Goal: Task Accomplishment & Management: Complete application form

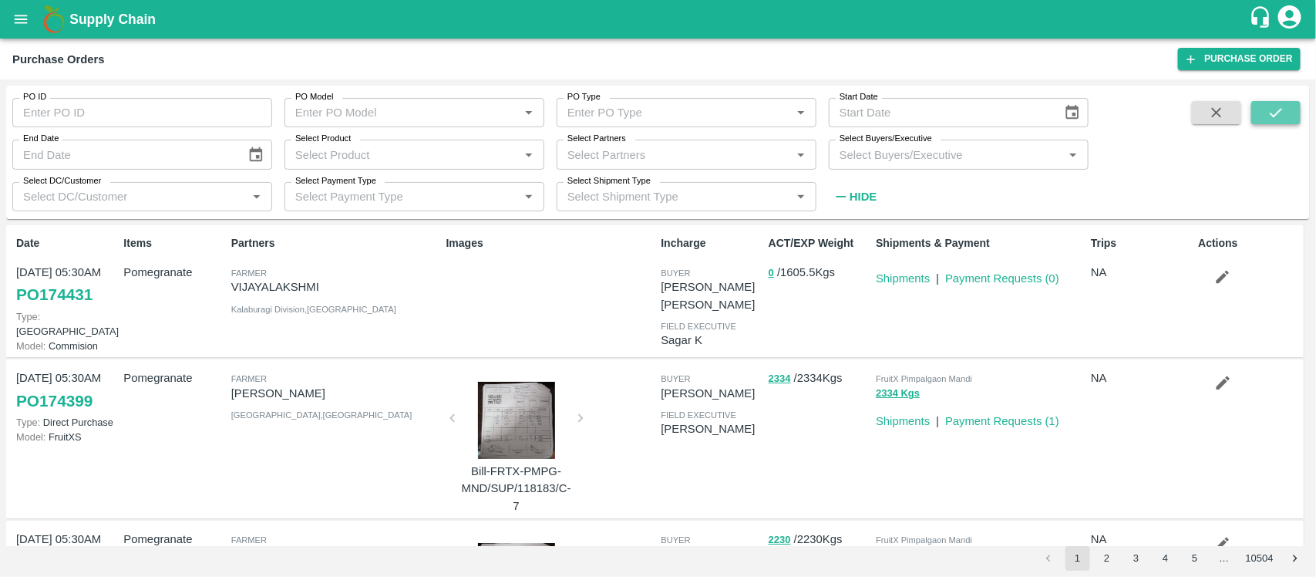
click at [1276, 110] on icon "submit" at bounding box center [1276, 112] width 17 height 17
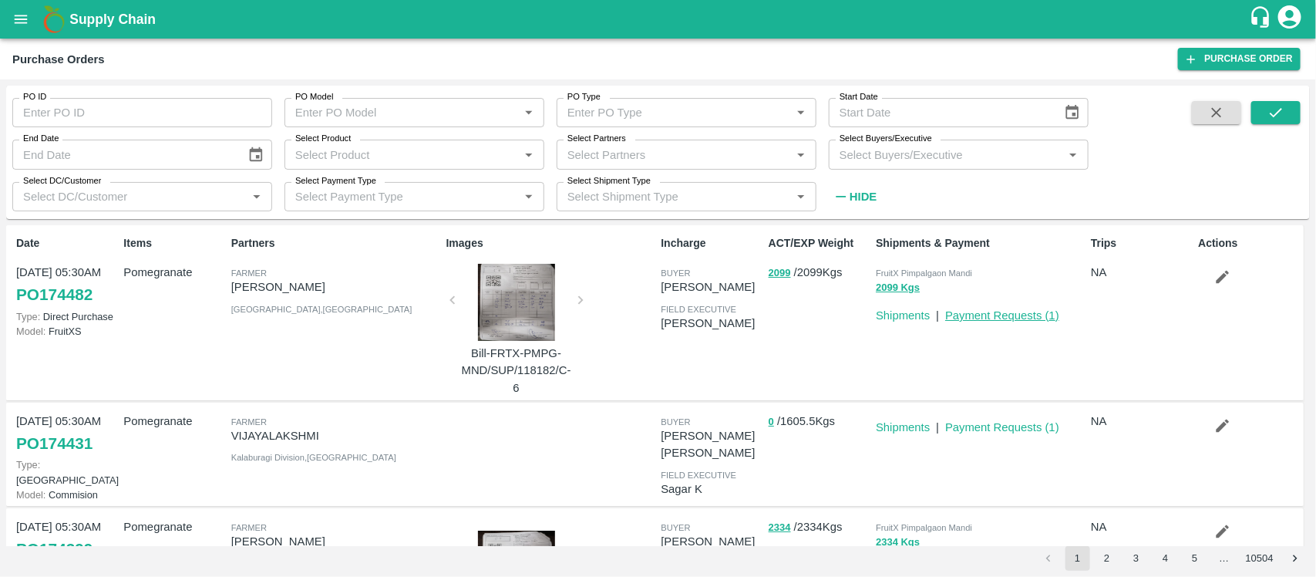
click at [1033, 315] on link "Payment Requests ( 1 )" at bounding box center [1003, 315] width 114 height 12
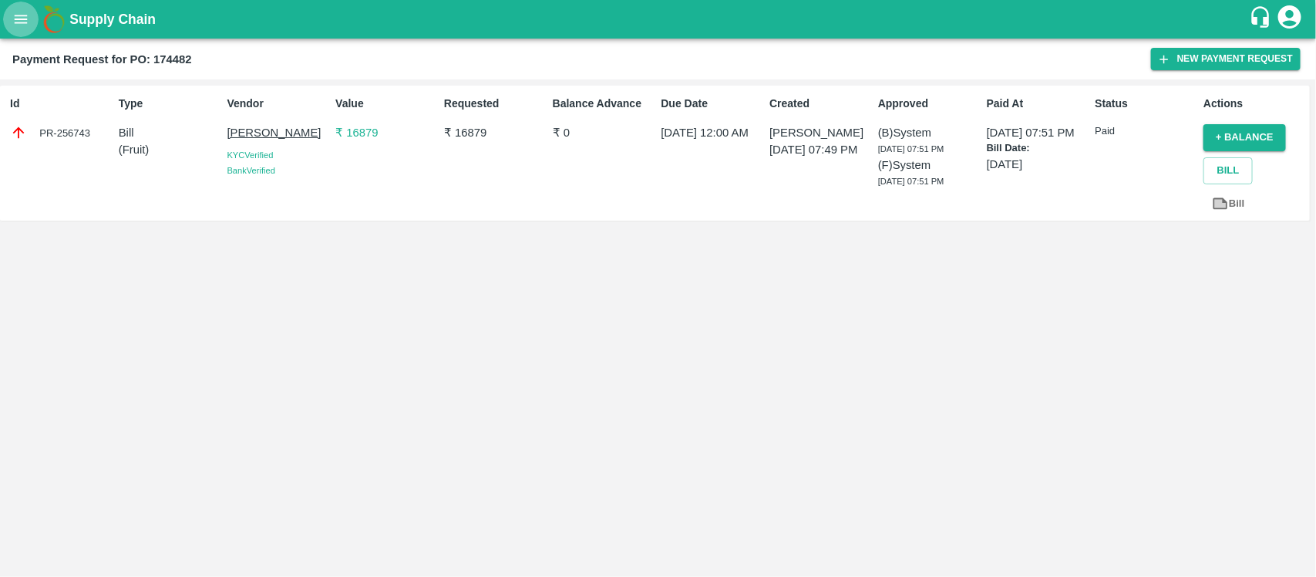
click at [19, 19] on icon "open drawer" at bounding box center [21, 19] width 13 height 8
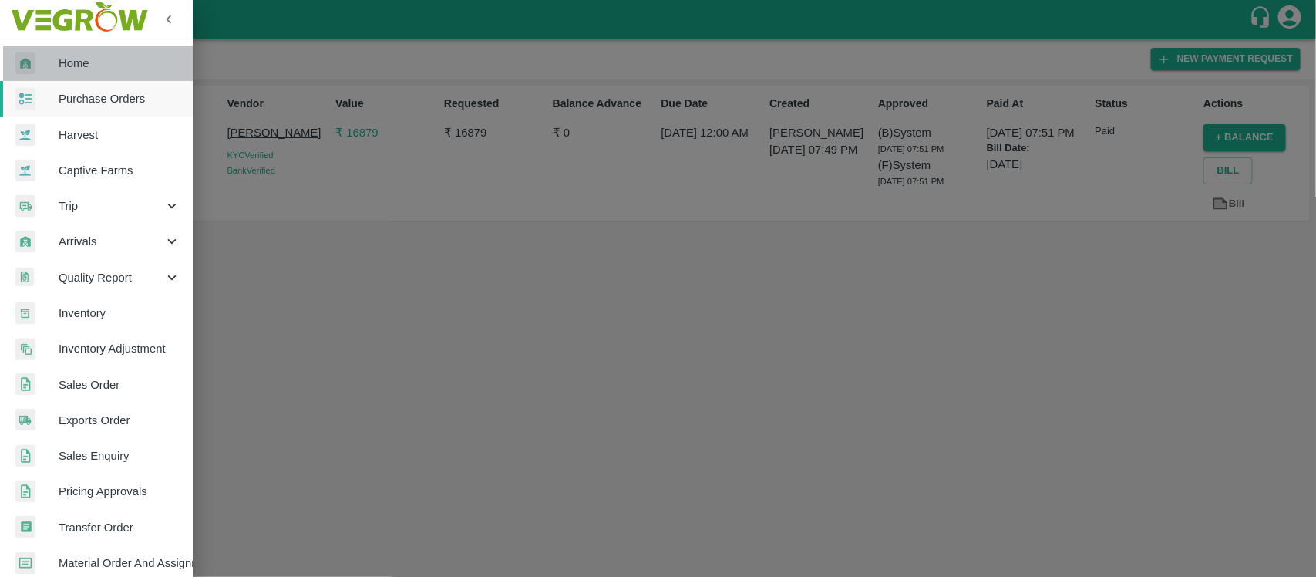
click at [124, 64] on span "Home" at bounding box center [120, 63] width 122 height 17
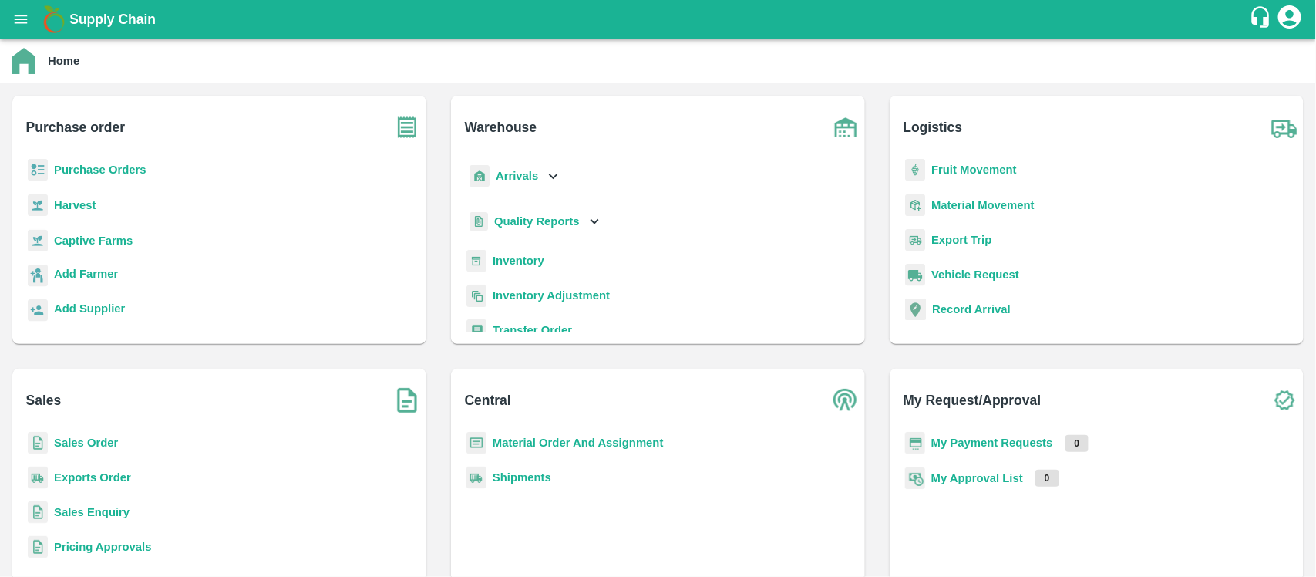
click at [125, 167] on b "Purchase Orders" at bounding box center [100, 170] width 93 height 12
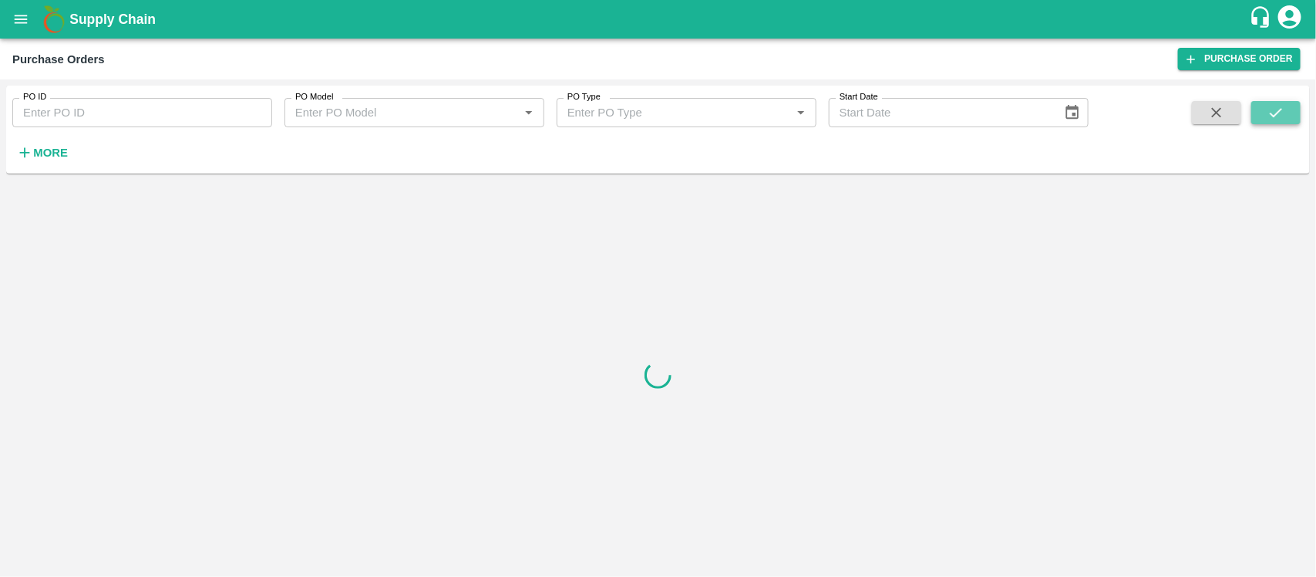
click at [1270, 112] on icon "submit" at bounding box center [1276, 112] width 17 height 17
click at [63, 153] on strong "More" at bounding box center [50, 153] width 35 height 12
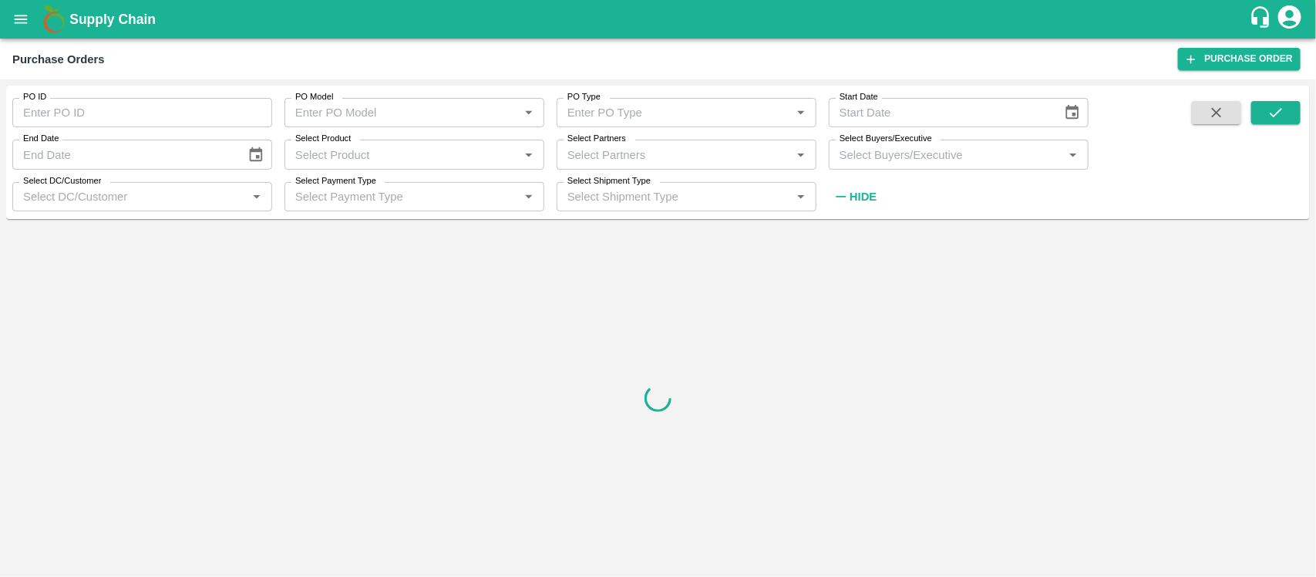
click at [162, 184] on div "Select DC/Customer   *" at bounding box center [142, 196] width 260 height 29
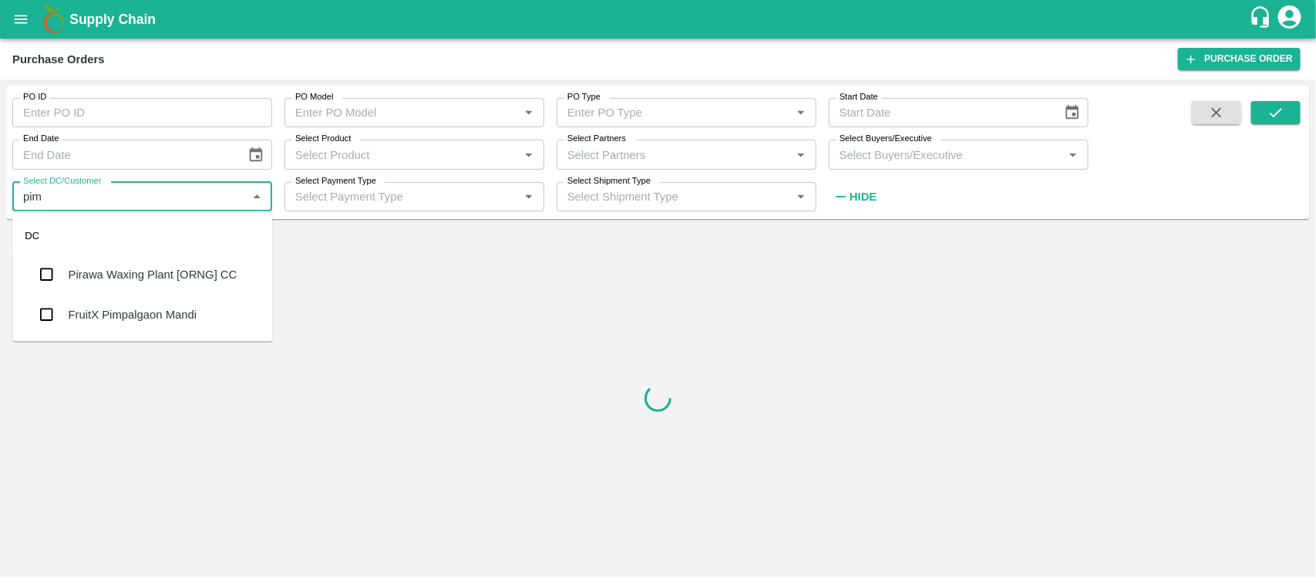
type input "pimp"
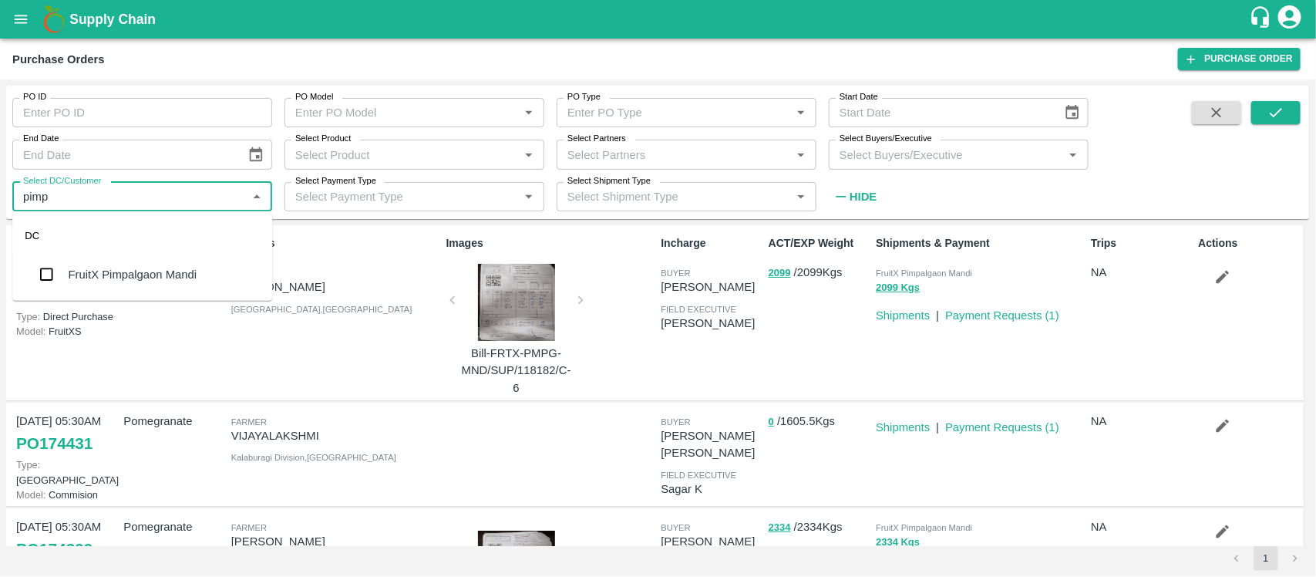
click at [158, 267] on div "FruitX Pimpalgaon Mandi" at bounding box center [133, 274] width 129 height 17
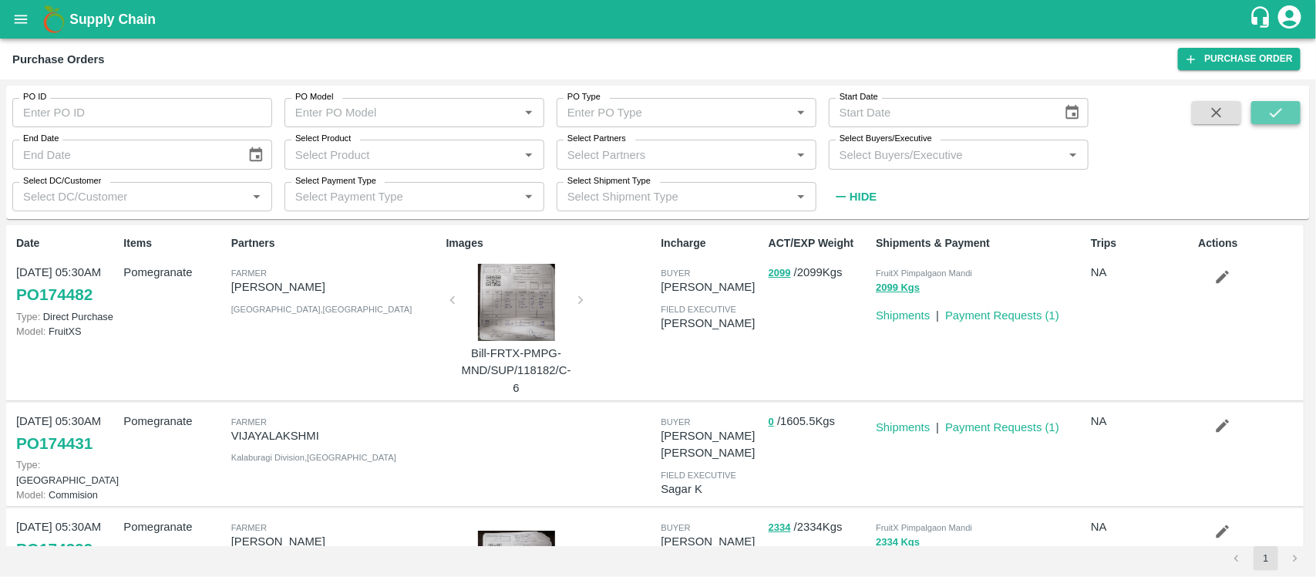
click at [1290, 116] on button "submit" at bounding box center [1276, 112] width 49 height 23
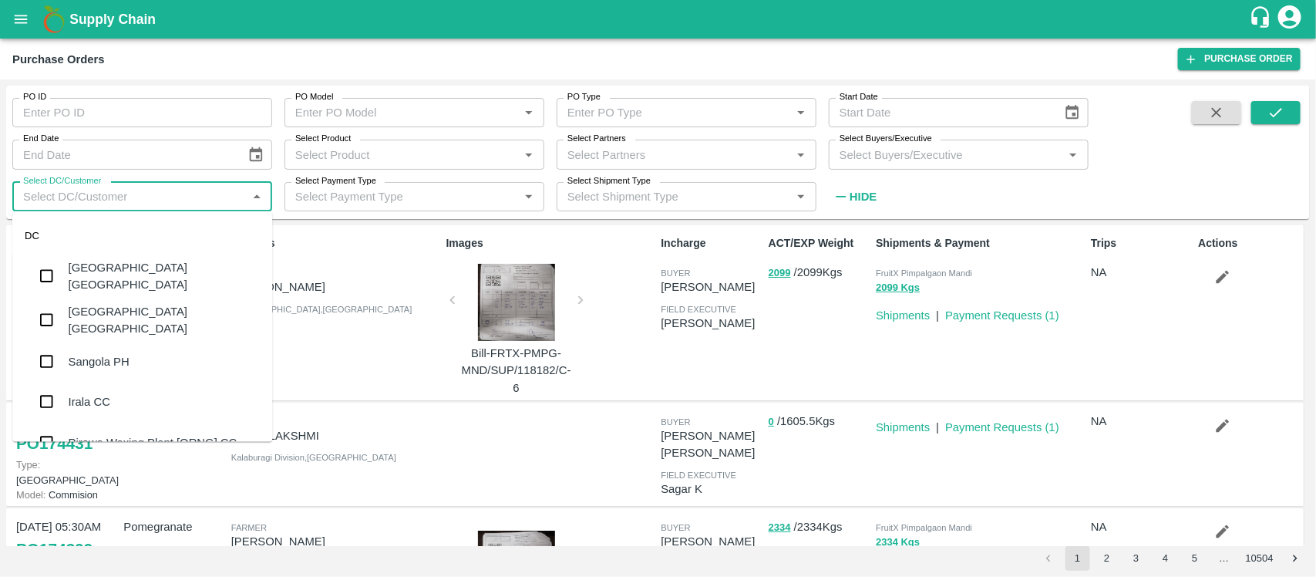
click at [110, 195] on input "Select DC/Customer" at bounding box center [129, 197] width 225 height 20
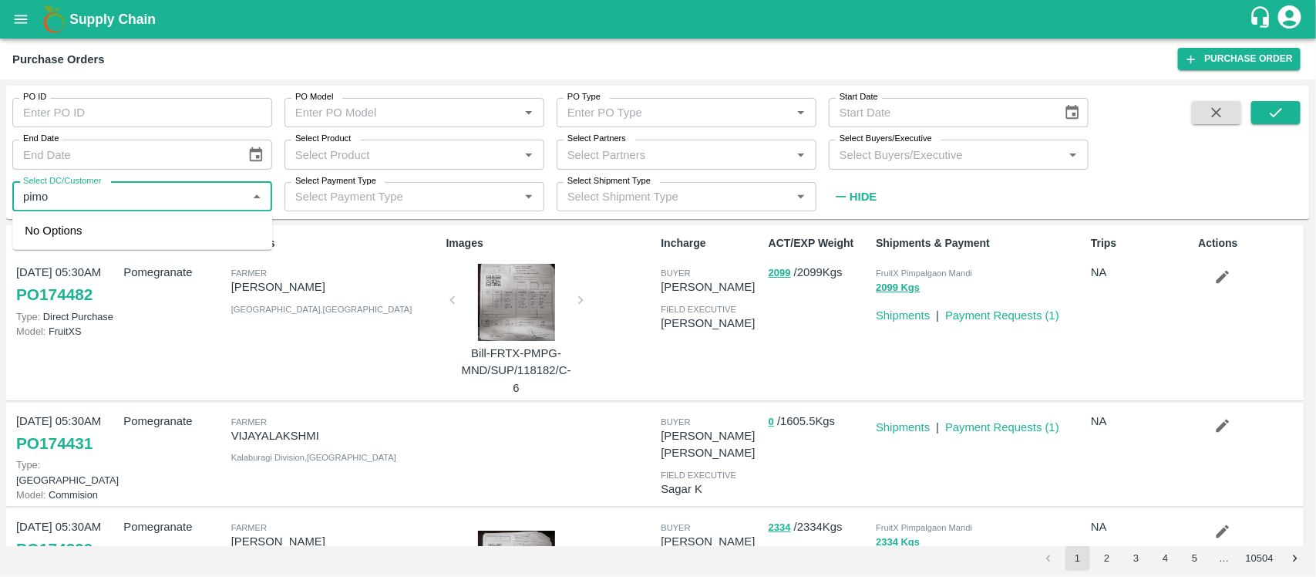
type input "pim"
click at [150, 262] on div "FruitX Pimpalgaon Mandi" at bounding box center [142, 275] width 260 height 40
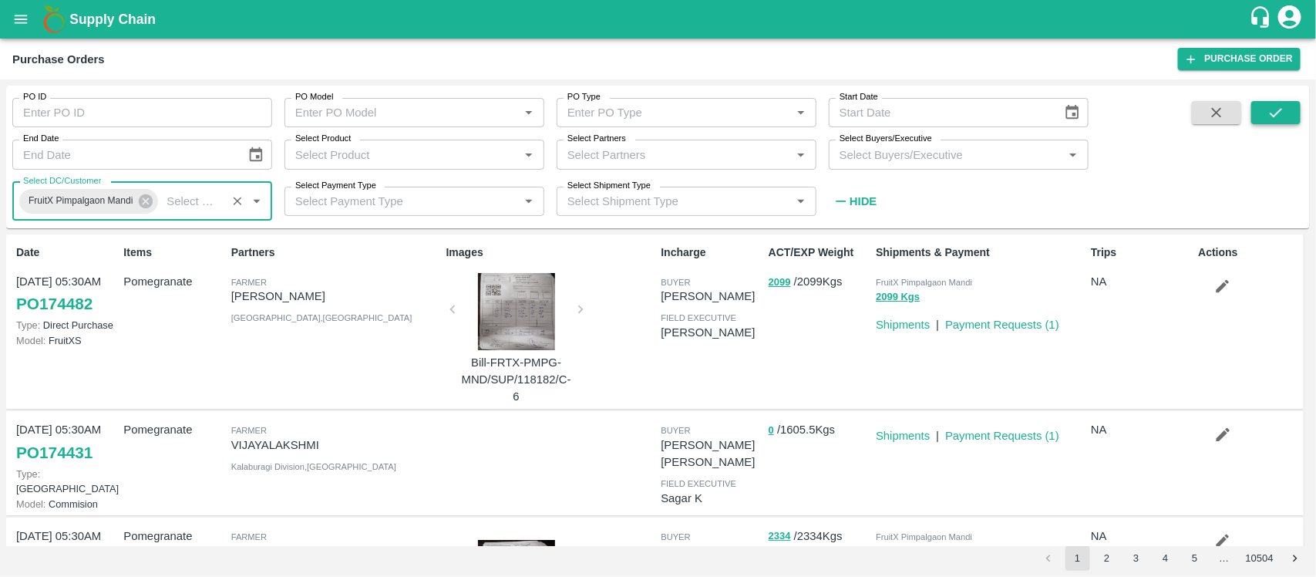
click at [1273, 116] on icon "submit" at bounding box center [1276, 112] width 17 height 17
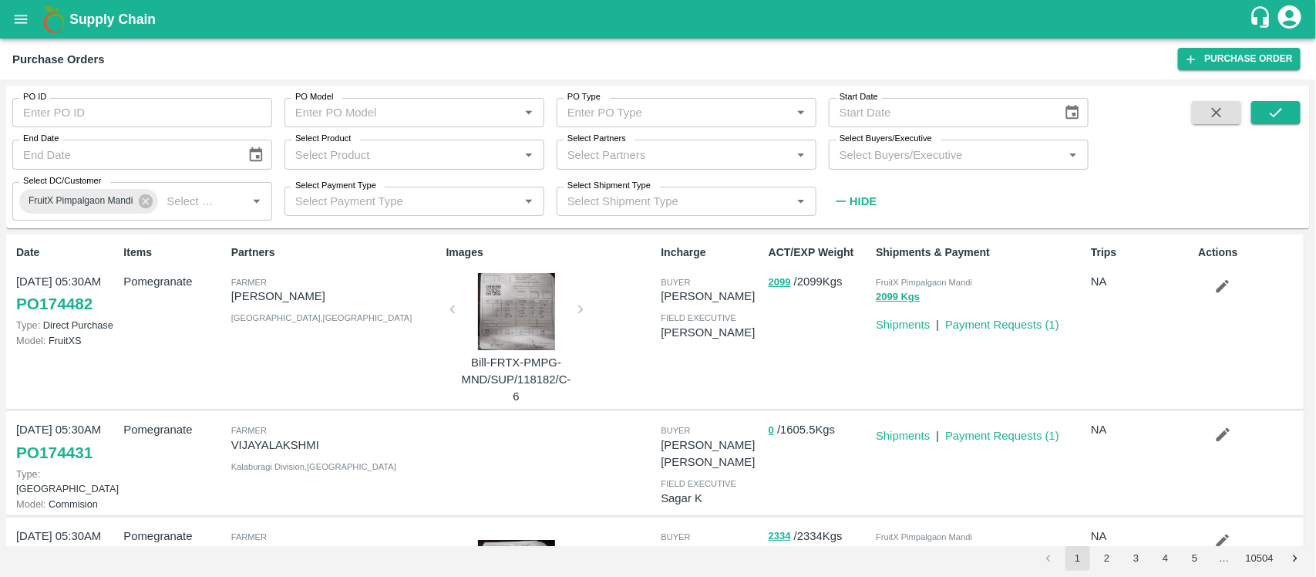
click at [684, 341] on p "[PERSON_NAME]" at bounding box center [711, 332] width 101 height 17
click at [677, 322] on span "field executive" at bounding box center [699, 317] width 76 height 9
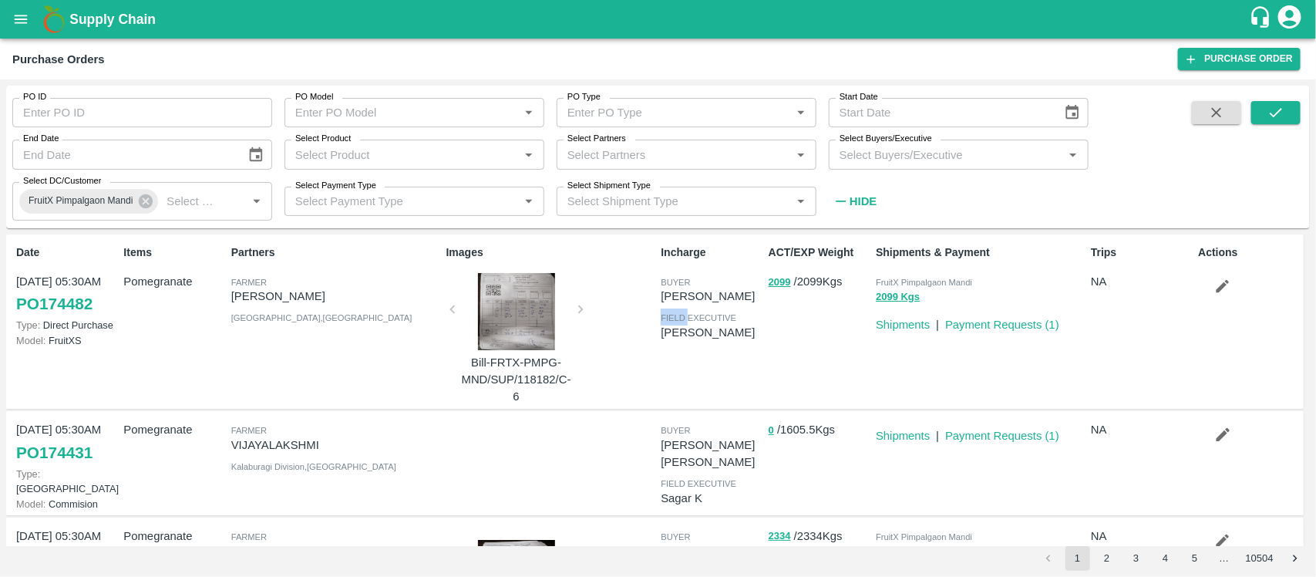
click at [677, 322] on span "field executive" at bounding box center [699, 317] width 76 height 9
click at [677, 341] on p "[PERSON_NAME]" at bounding box center [711, 332] width 101 height 17
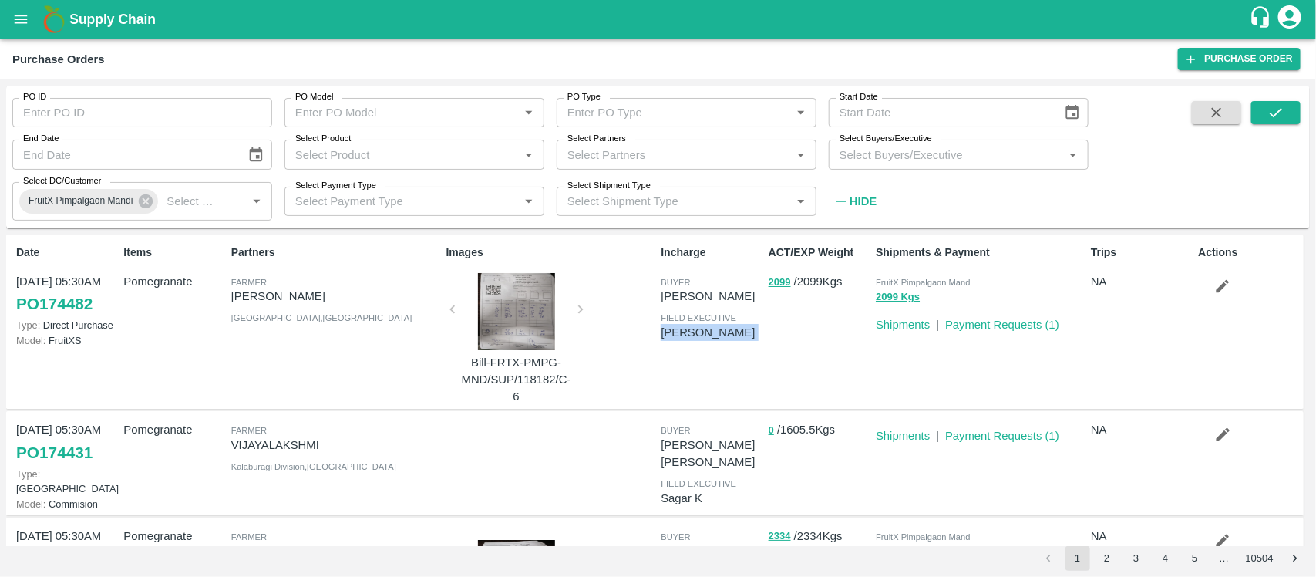
click at [677, 341] on p "[PERSON_NAME]" at bounding box center [711, 332] width 101 height 17
click at [796, 343] on div "ACT/EXP Weight 2099 / 2099 Kgs" at bounding box center [816, 321] width 107 height 167
click at [1273, 120] on icon "submit" at bounding box center [1276, 112] width 17 height 17
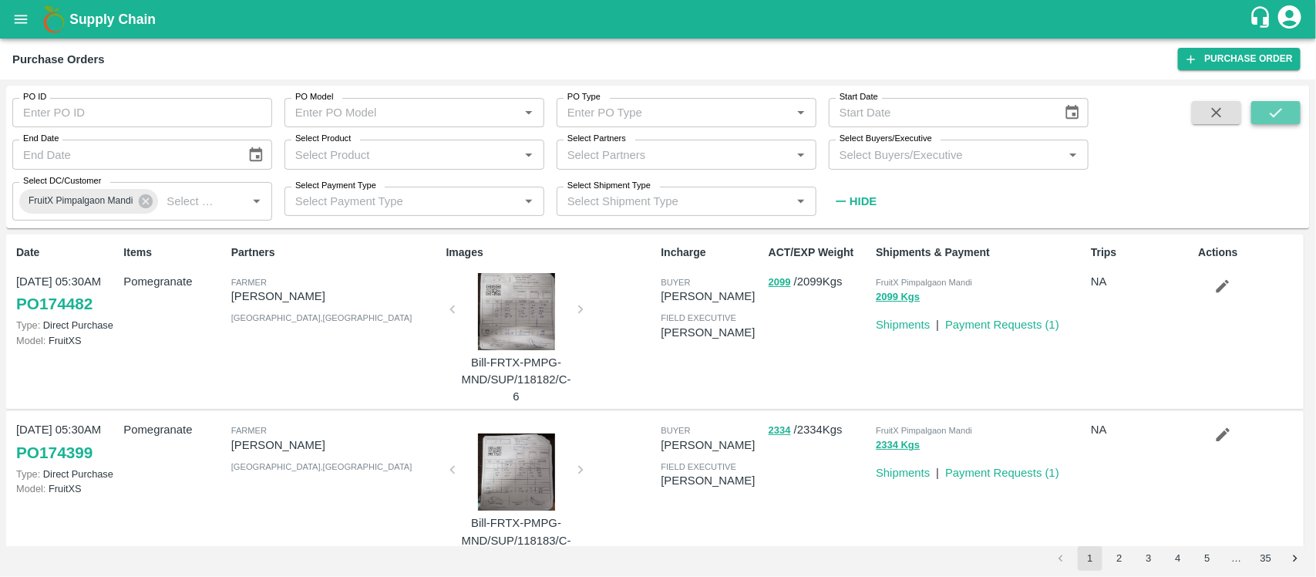
click at [1273, 120] on icon "submit" at bounding box center [1276, 112] width 17 height 17
